Goal: Task Accomplishment & Management: Complete application form

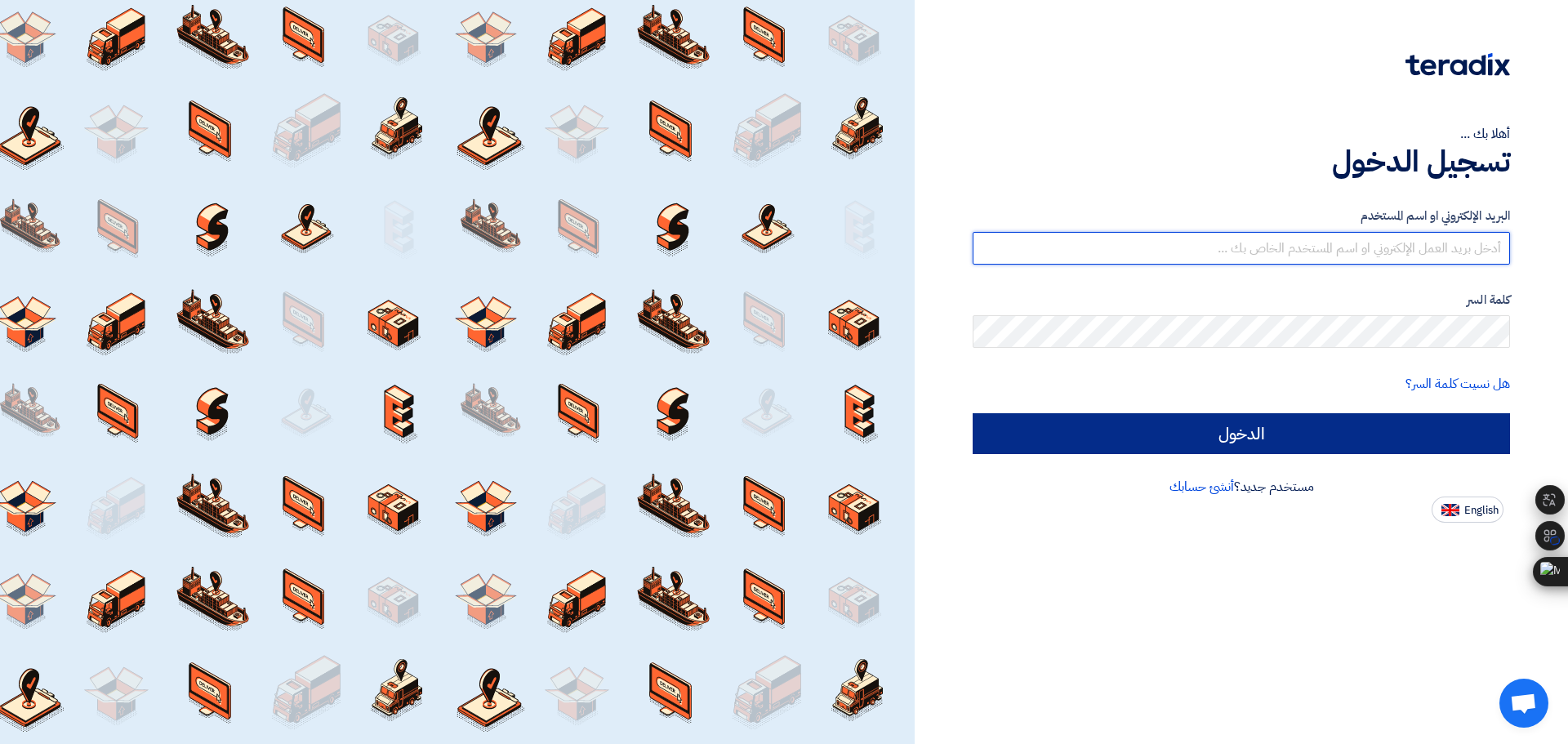
type input "[EMAIL_ADDRESS][DOMAIN_NAME]"
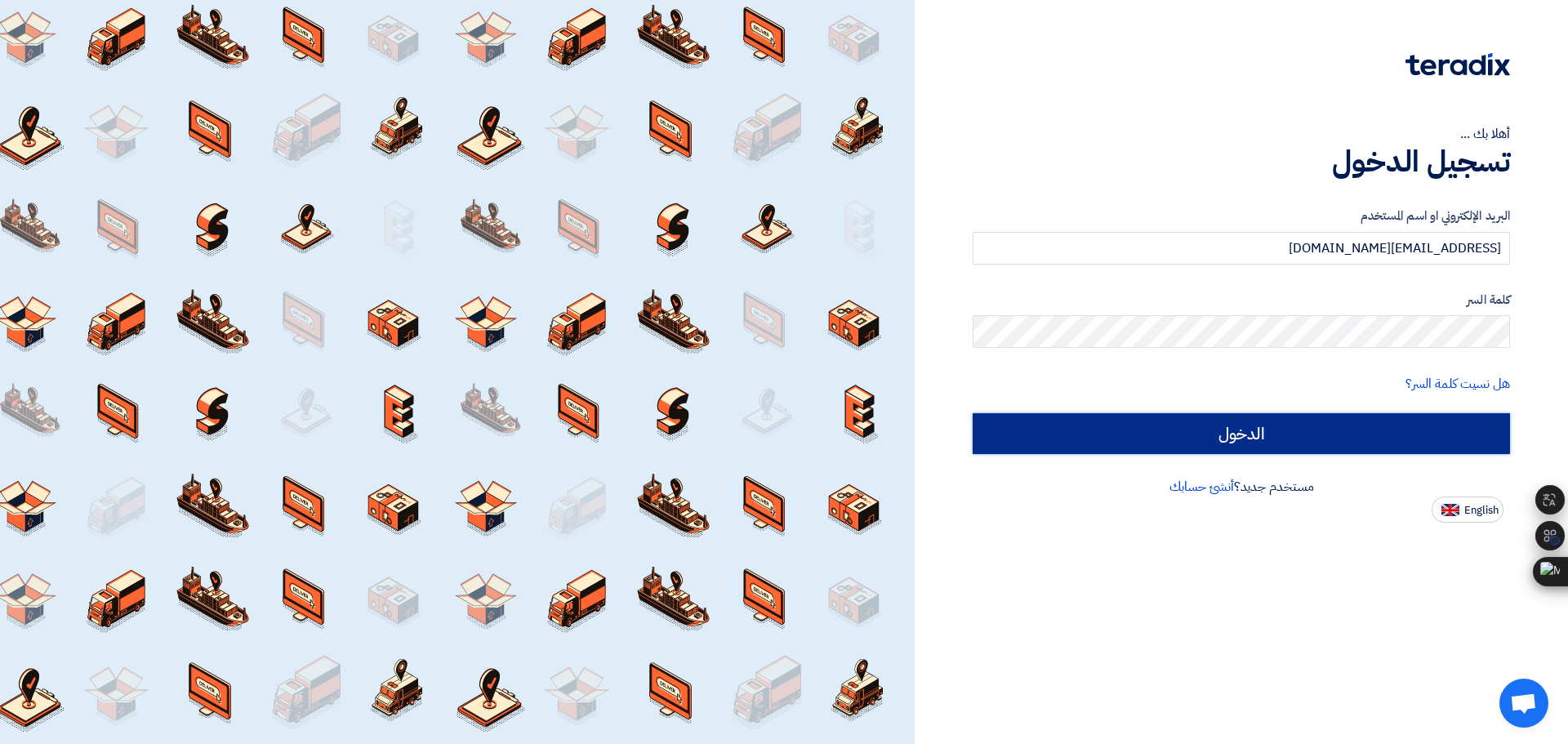
click at [1222, 431] on input "الدخول" at bounding box center [1241, 433] width 538 height 41
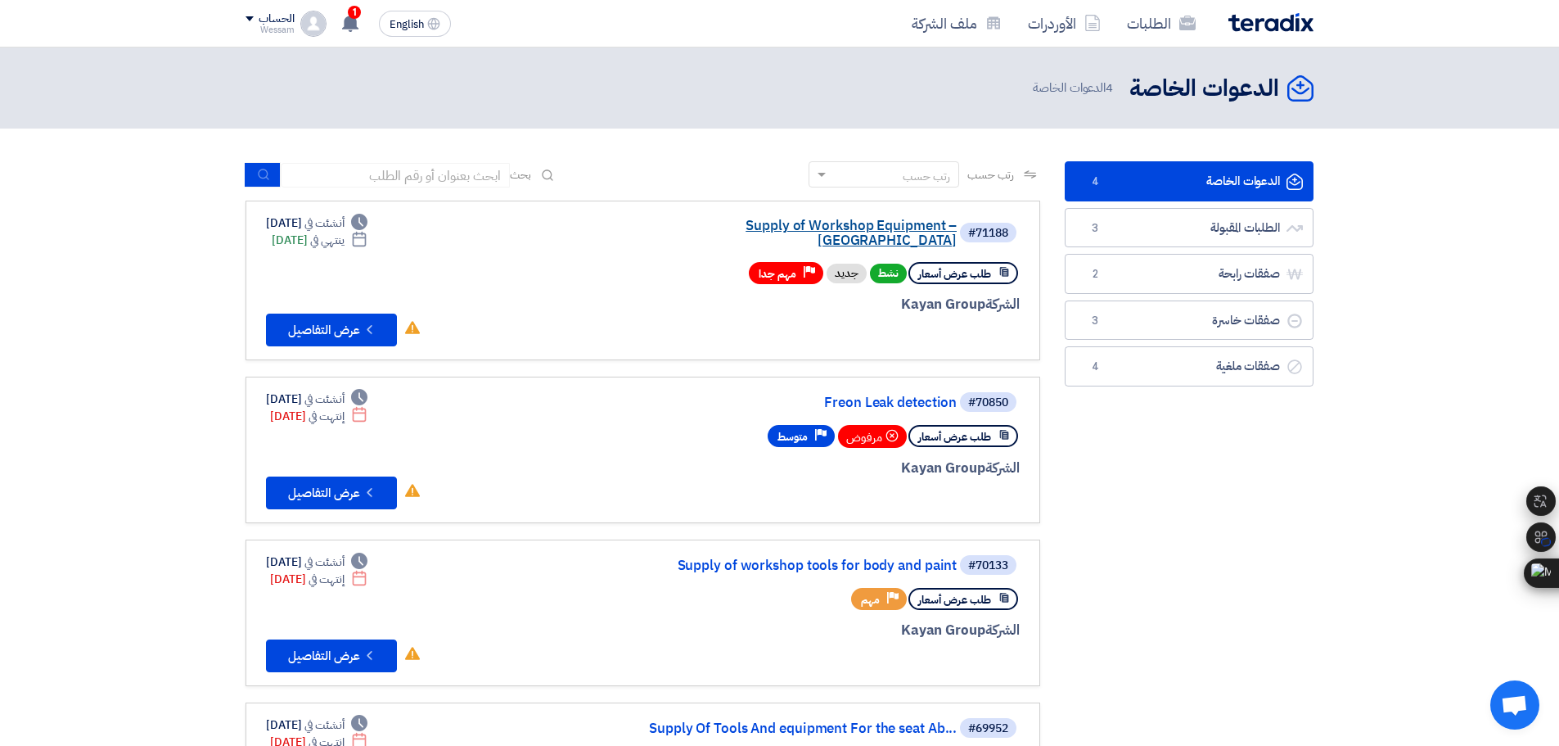
click at [894, 223] on link "Supply of Workshop Equipment – [GEOGRAPHIC_DATA]" at bounding box center [792, 233] width 327 height 29
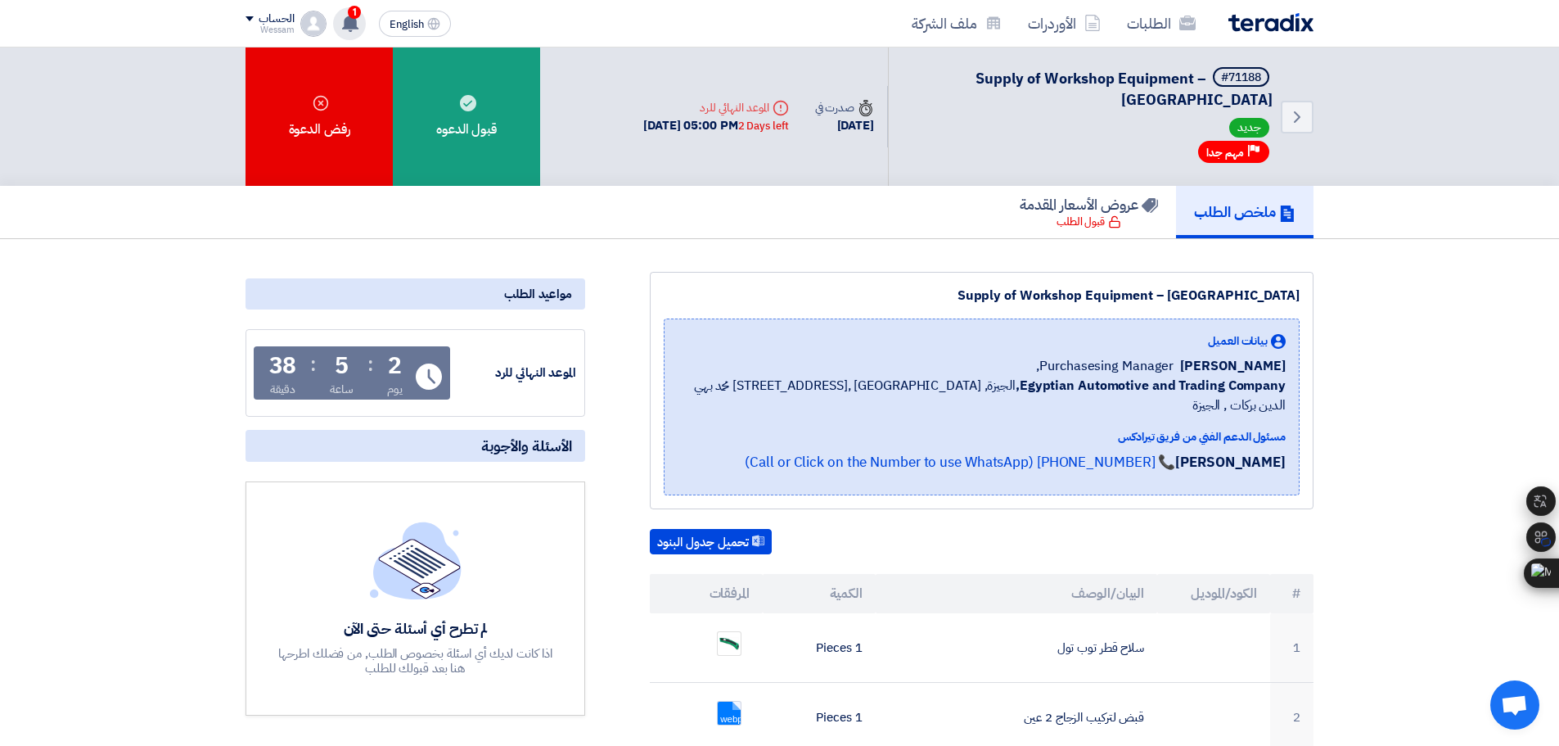
click at [354, 7] on span "1" at bounding box center [354, 12] width 13 height 13
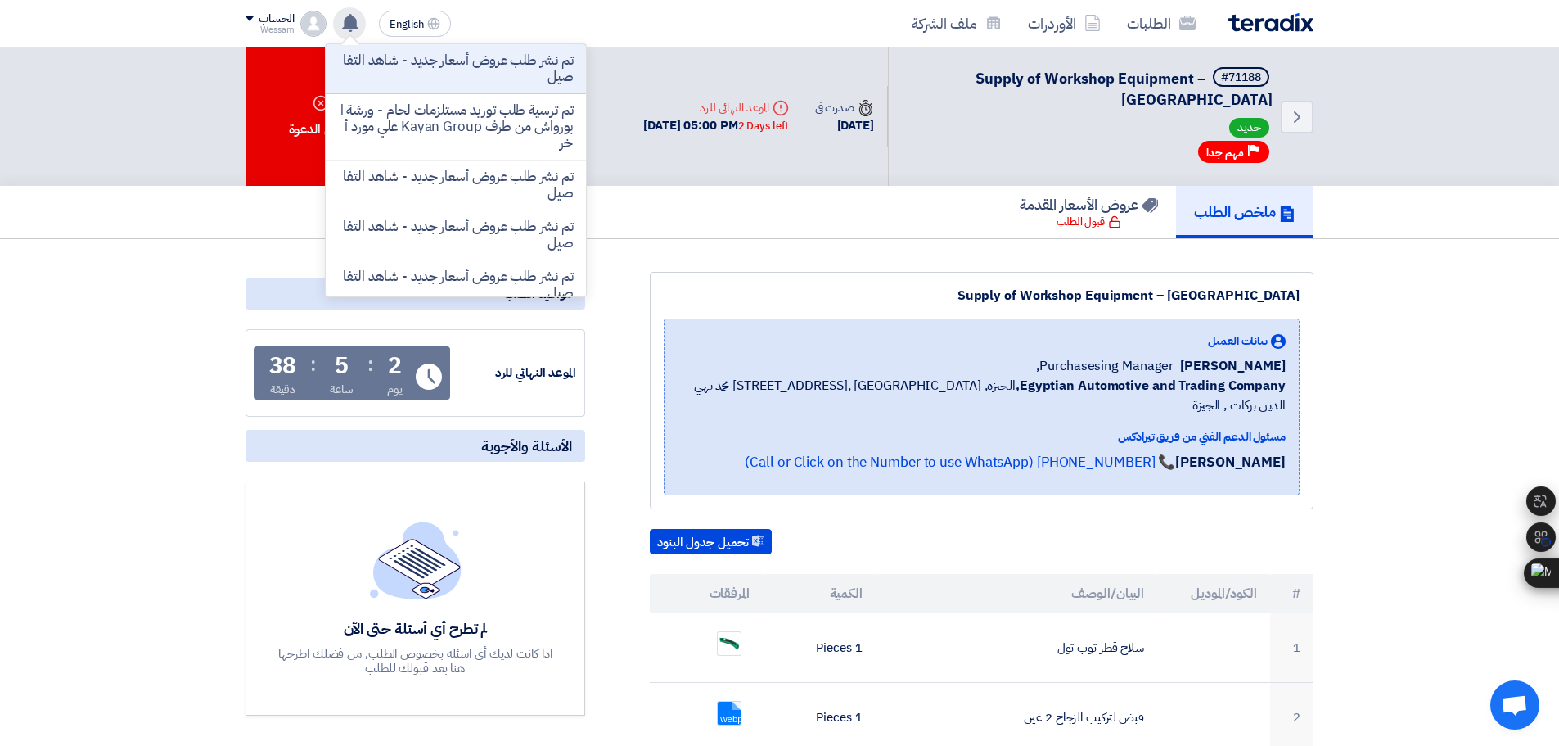
click at [354, 16] on use at bounding box center [350, 23] width 16 height 18
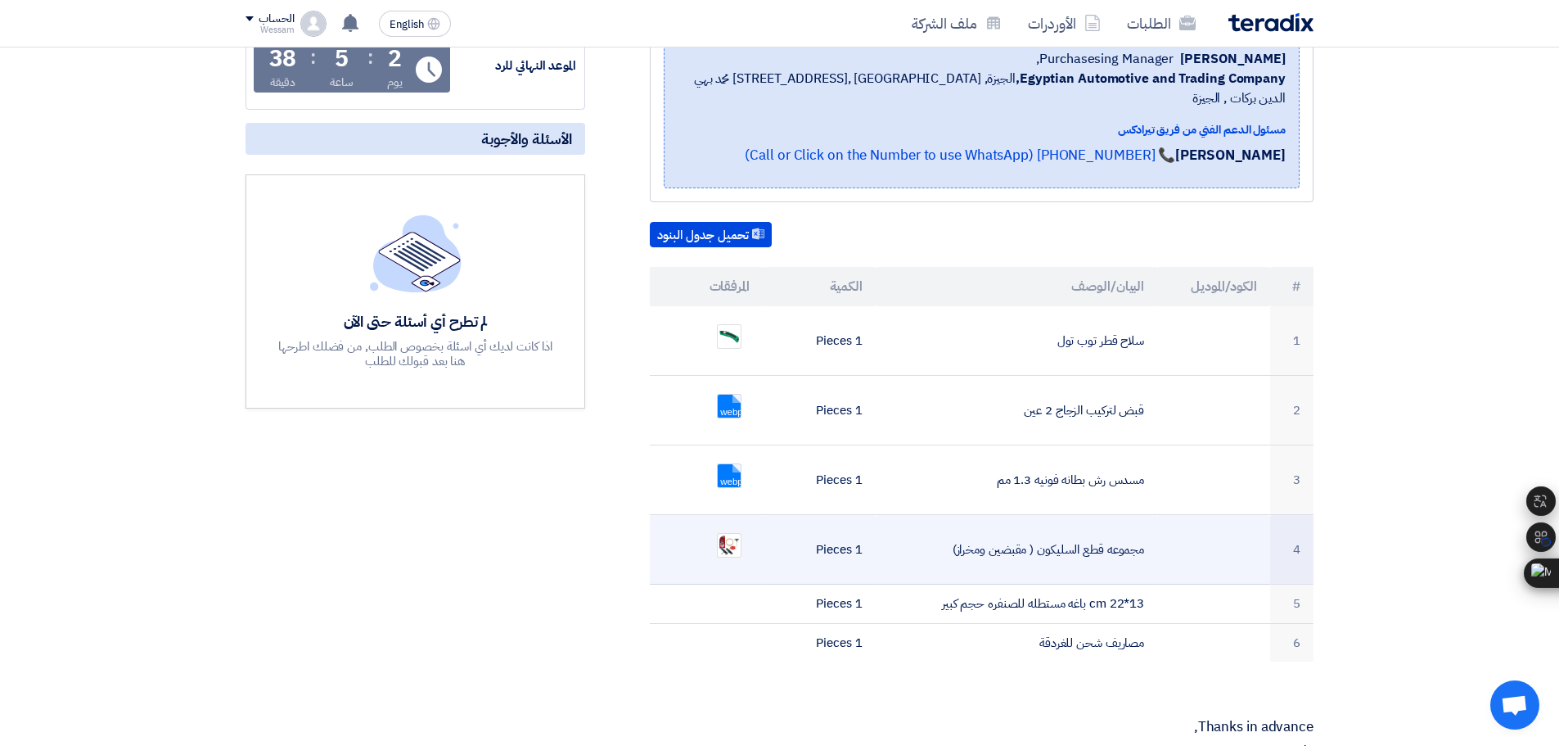
scroll to position [327, 0]
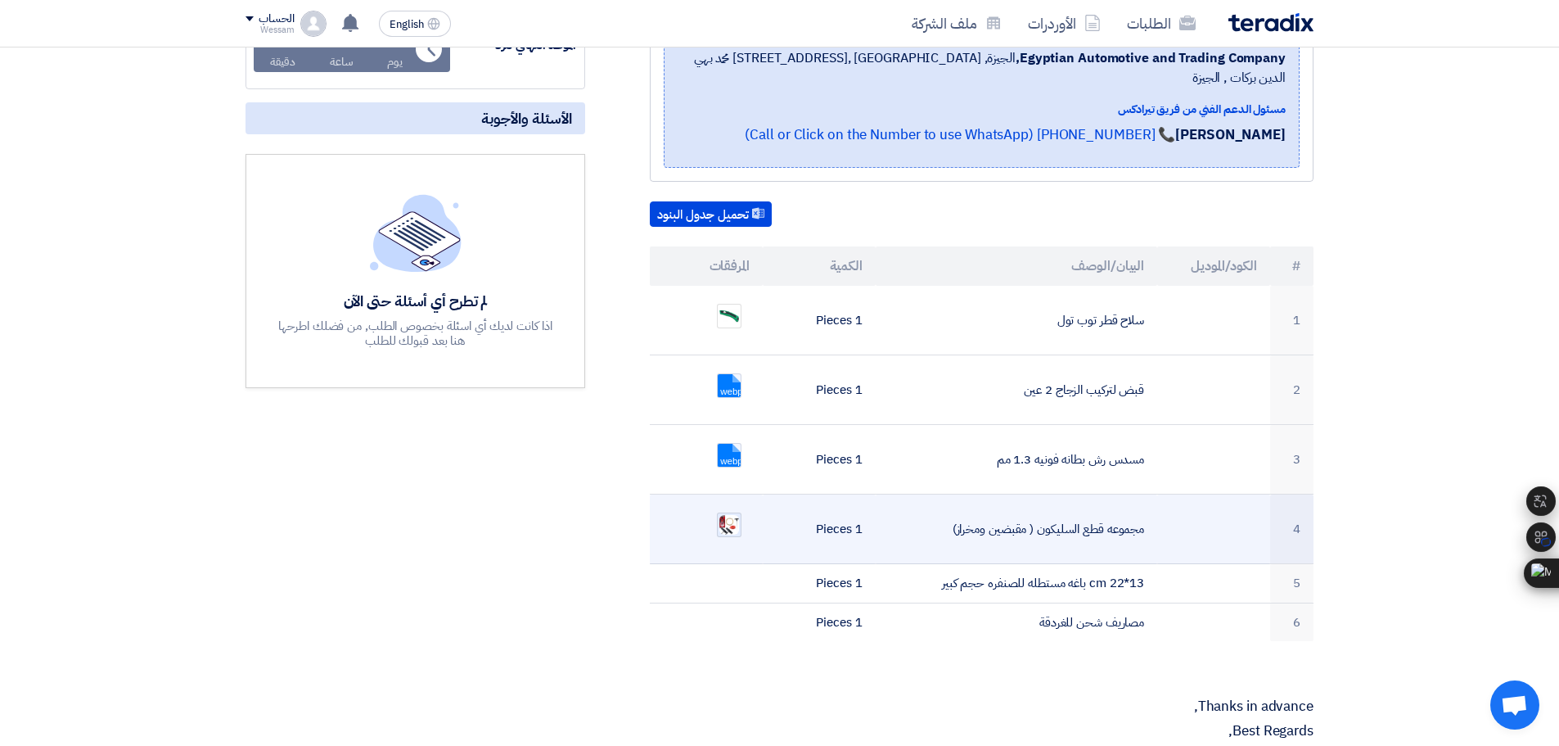
click at [722, 513] on img at bounding box center [729, 525] width 23 height 24
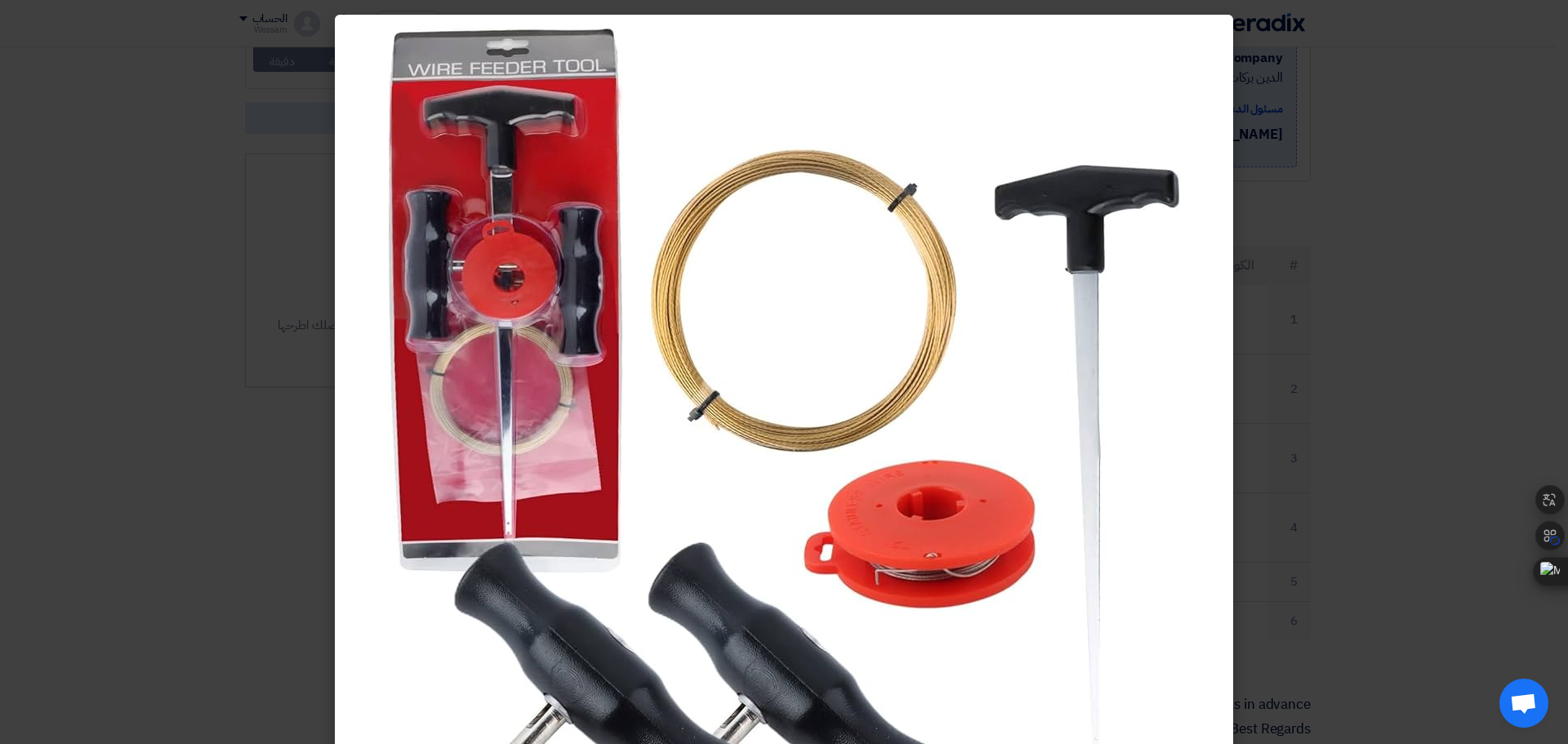
click at [1489, 342] on modal-container at bounding box center [784, 372] width 1568 height 744
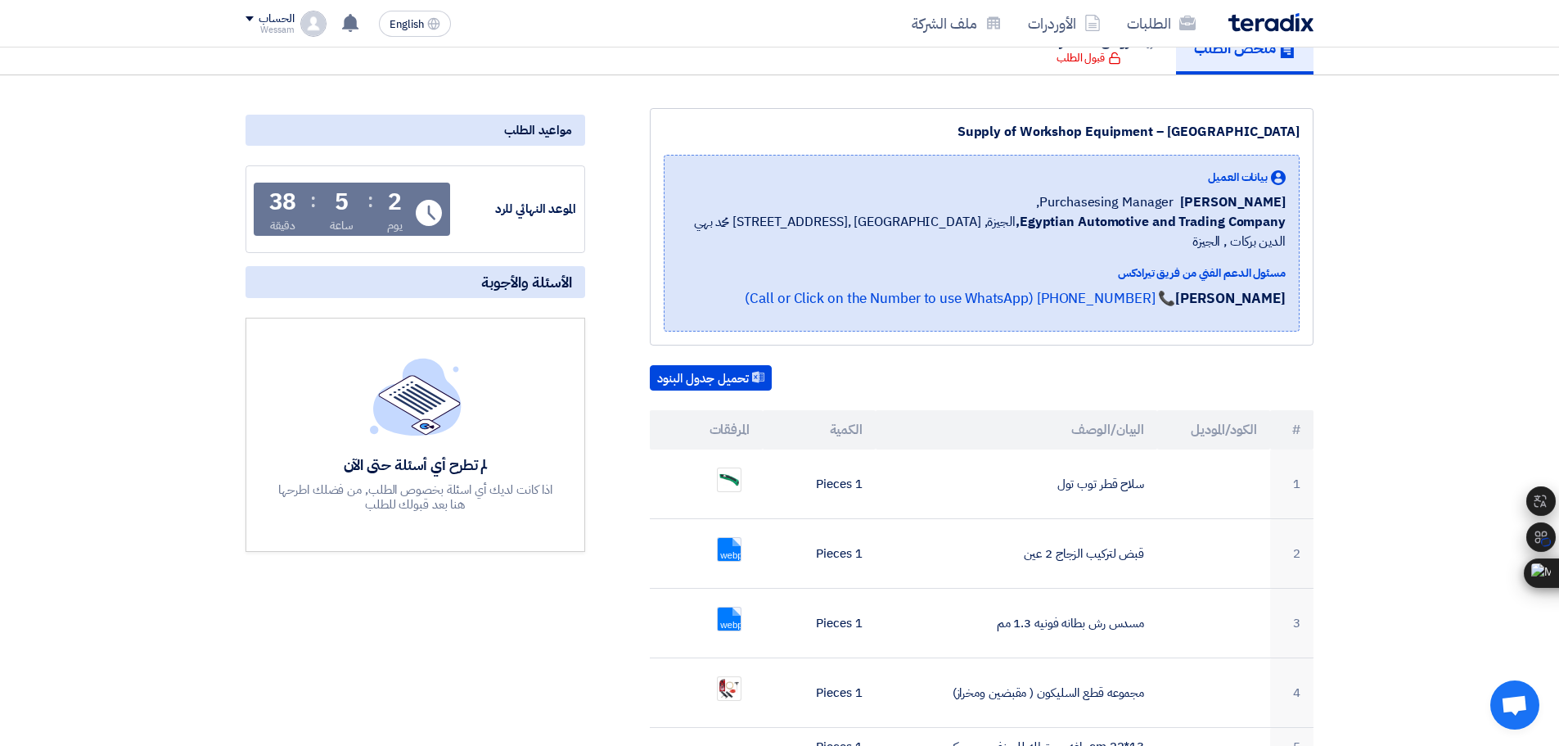
scroll to position [0, 0]
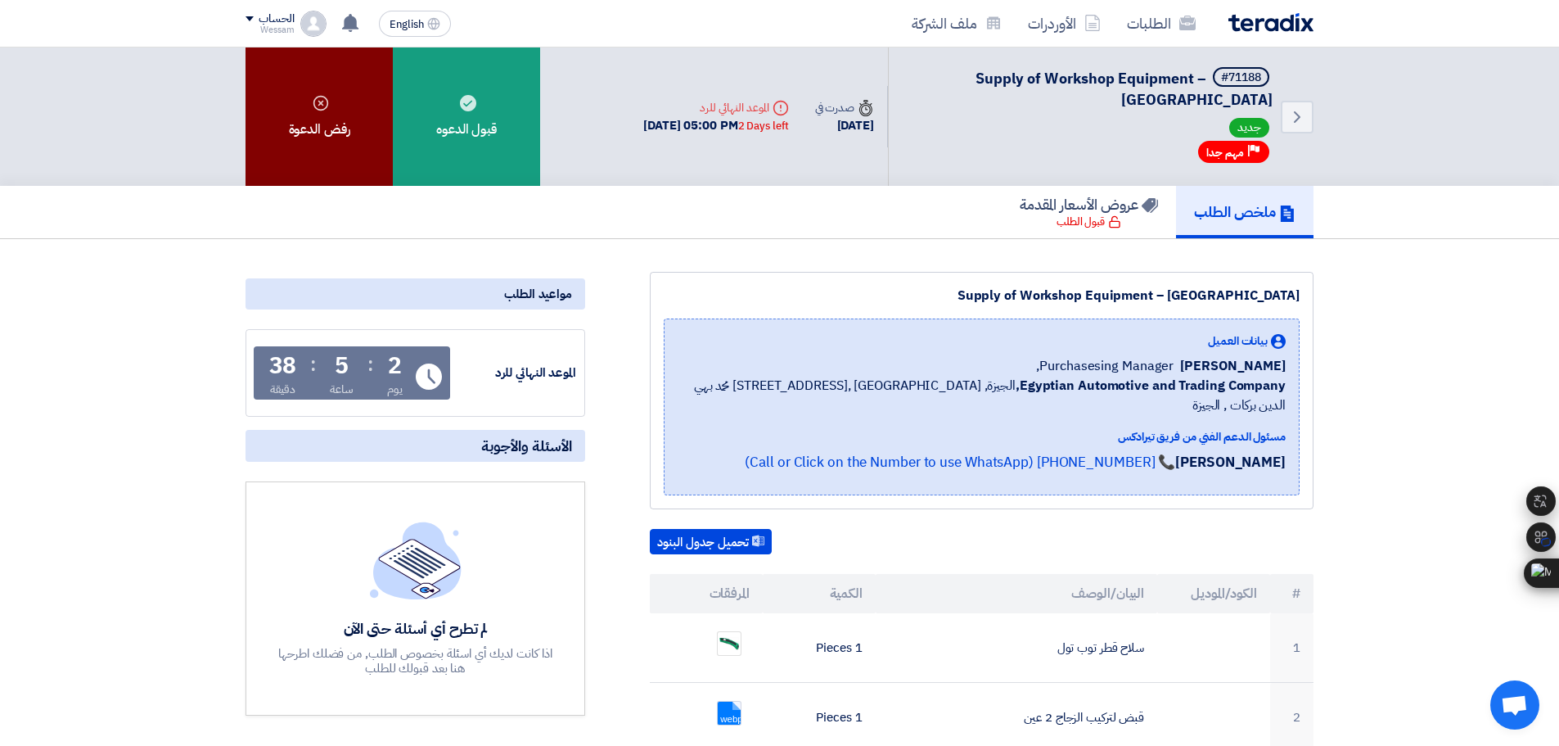
click at [310, 124] on div "رفض الدعوة" at bounding box center [319, 116] width 147 height 138
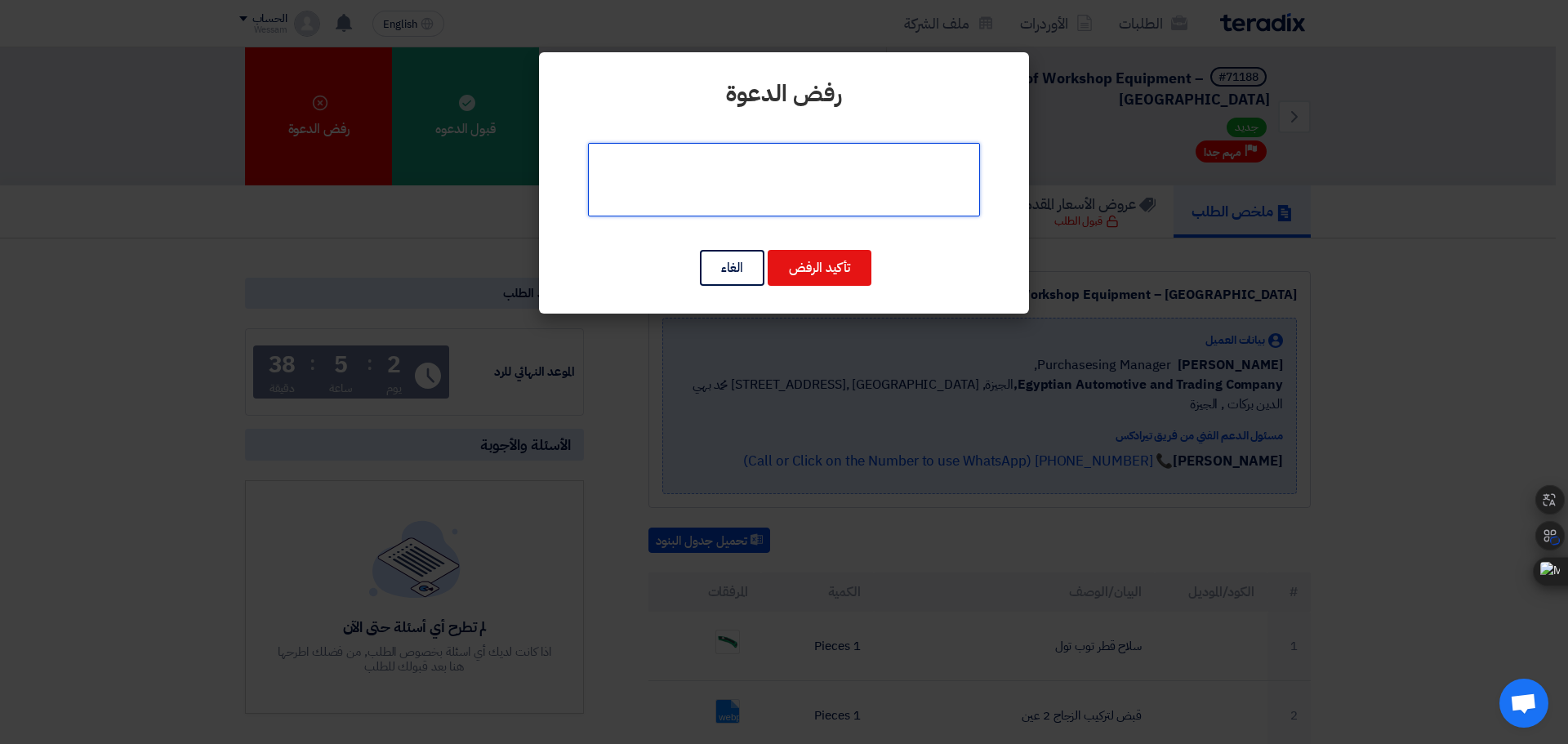
click at [687, 182] on textarea at bounding box center [783, 180] width 392 height 74
type textarea "البنود المطلوبة غير متاحة حالياً"
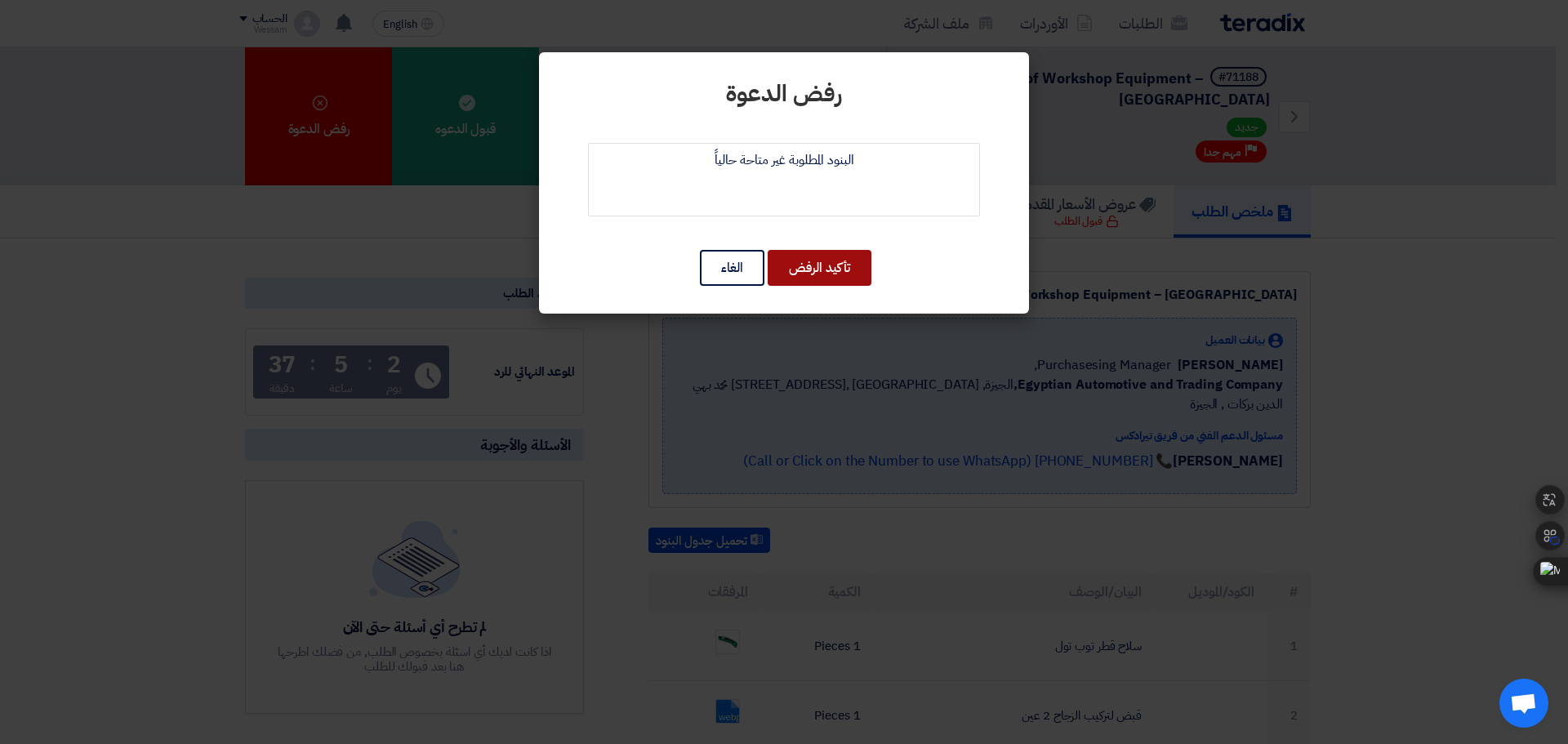
click at [823, 259] on button "تأكيد الرفض" at bounding box center [819, 267] width 104 height 36
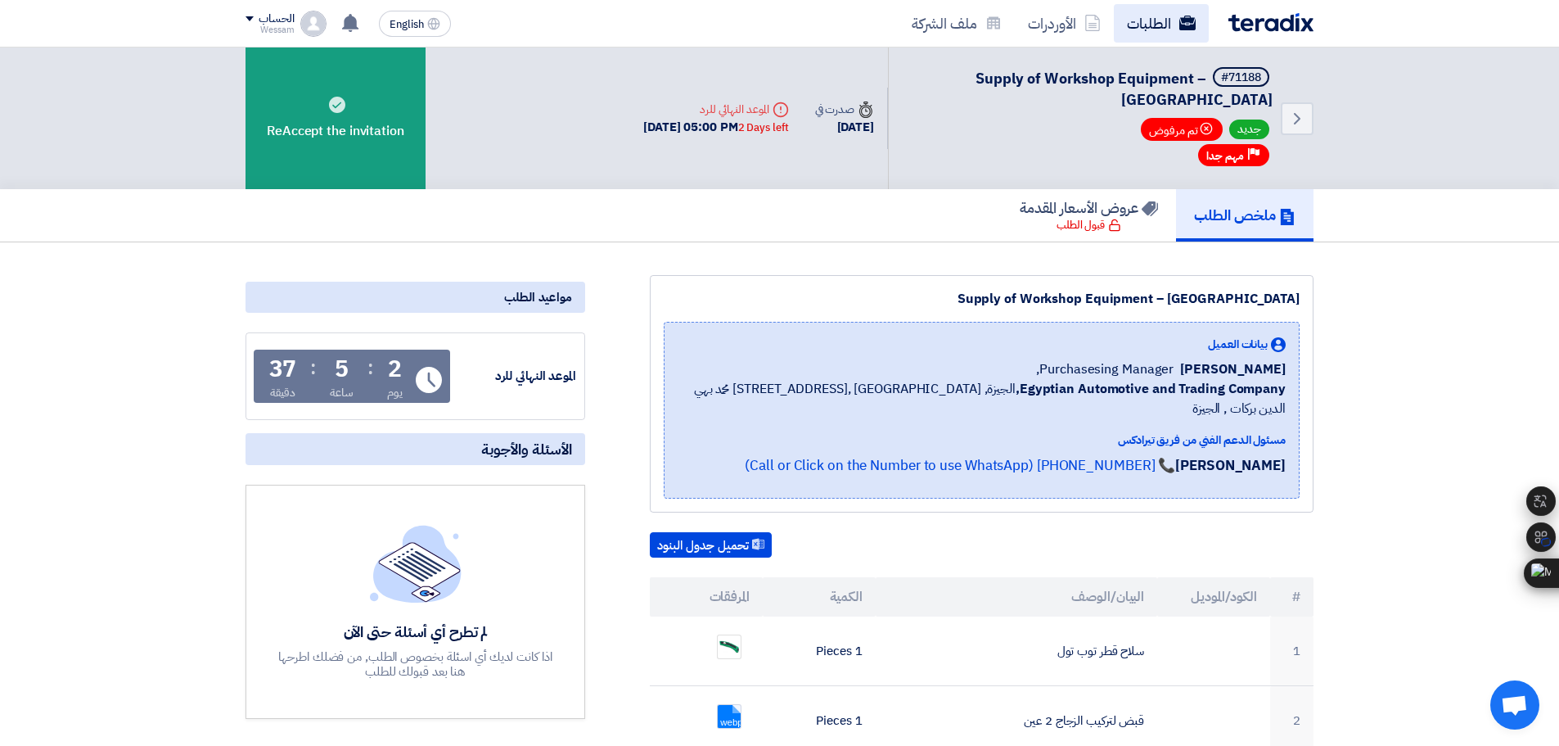
click at [1189, 21] on use at bounding box center [1188, 23] width 16 height 15
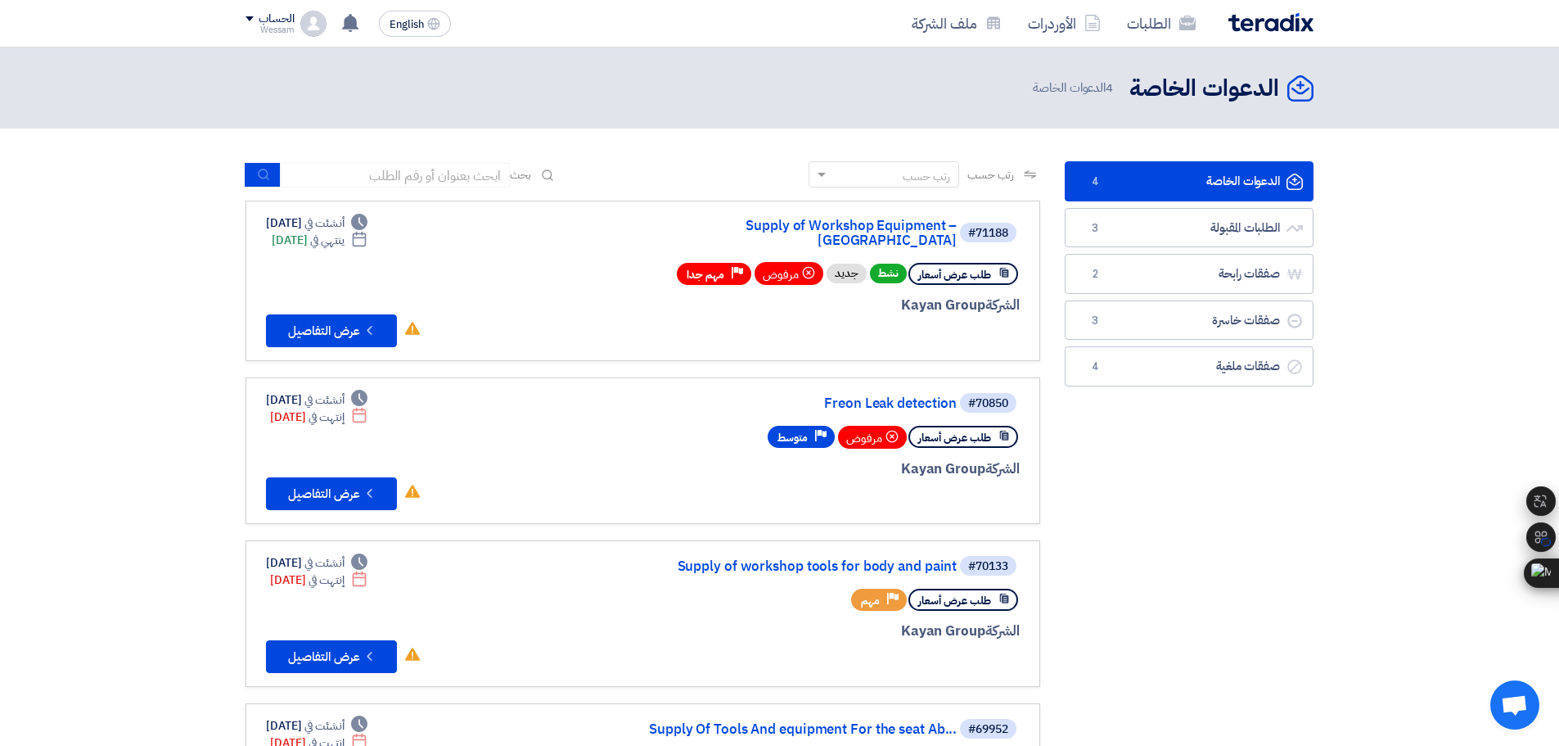
click at [1445, 90] on header "الدعوات الخاصة الدعوات الخاصة 4 الدعوات الخاصة" at bounding box center [779, 87] width 1559 height 81
